Goal: Subscribe to service/newsletter

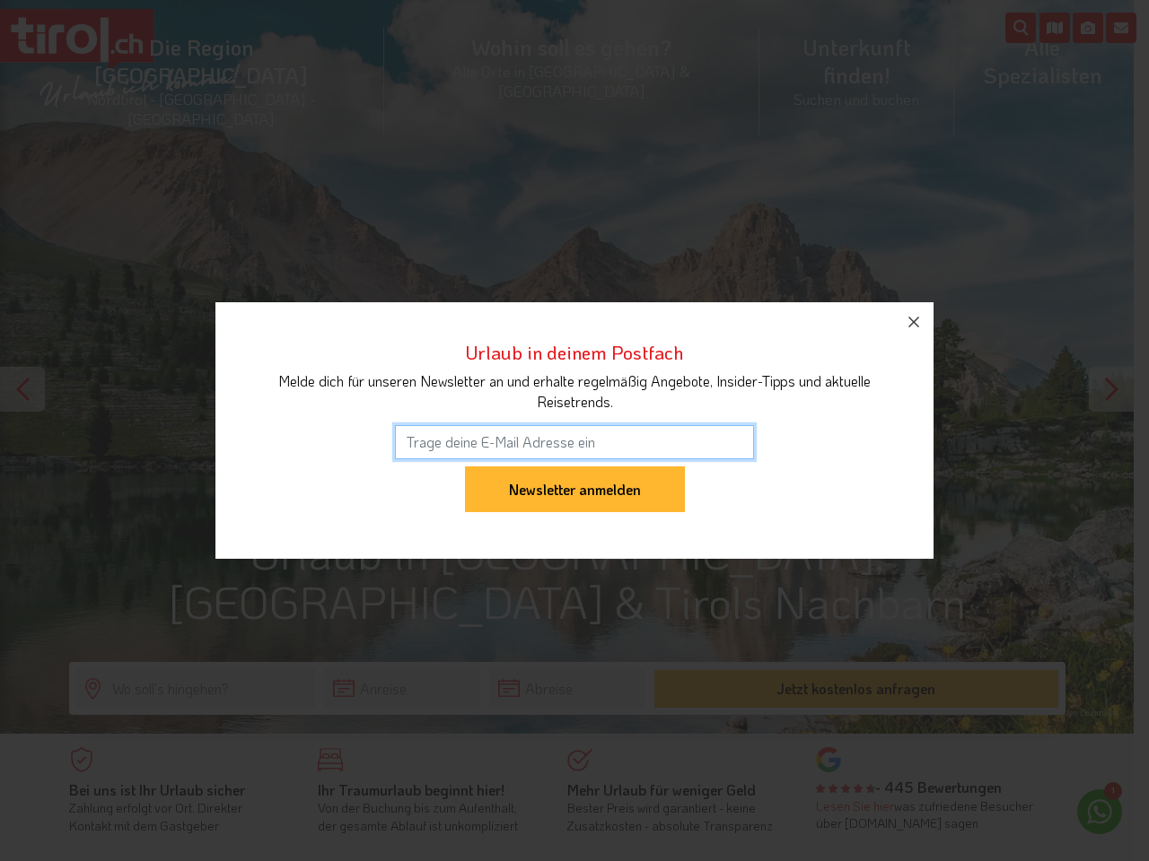
click at [574, 431] on input "email" at bounding box center [574, 442] width 359 height 34
click at [574, 467] on input "Newsletter anmelden" at bounding box center [575, 490] width 220 height 47
